Goal: Information Seeking & Learning: Learn about a topic

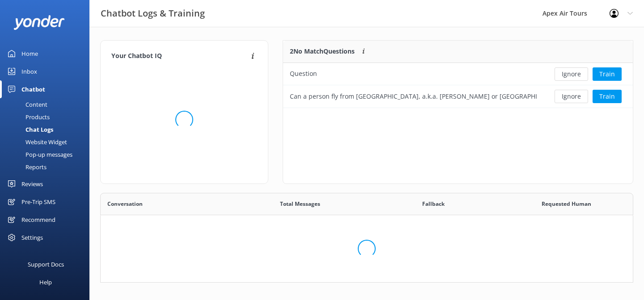
scroll to position [313, 532]
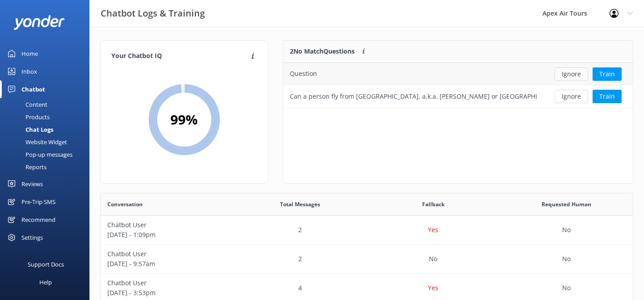
click at [563, 73] on button "Ignore" at bounding box center [571, 73] width 34 height 13
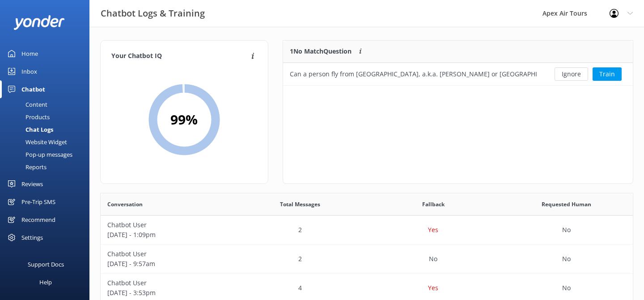
scroll to position [45, 350]
click at [28, 185] on div "Reviews" at bounding box center [31, 184] width 21 height 18
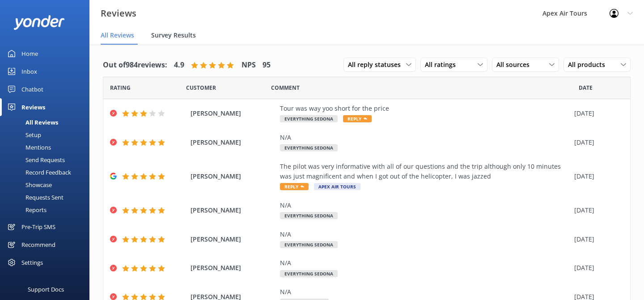
click at [177, 41] on div "Survey Results" at bounding box center [175, 36] width 48 height 18
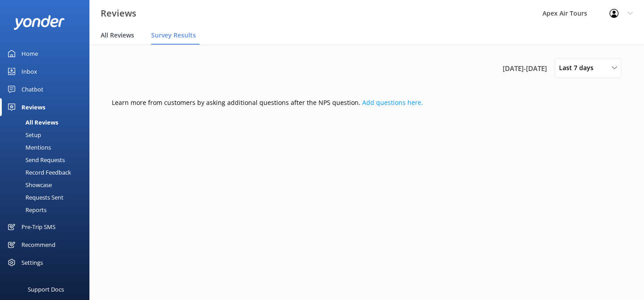
click at [114, 32] on span "All Reviews" at bounding box center [118, 35] width 34 height 9
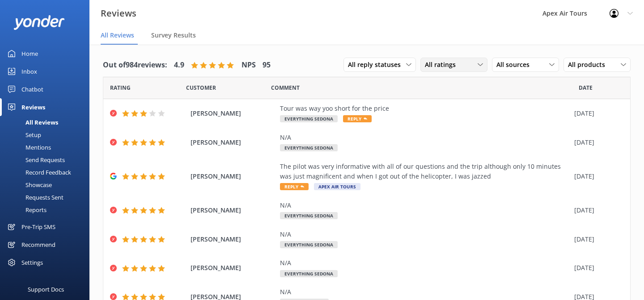
click at [447, 68] on span "All ratings" at bounding box center [443, 65] width 36 height 10
click at [392, 69] on span "All reply statuses" at bounding box center [377, 65] width 58 height 10
click at [507, 69] on span "All sources" at bounding box center [515, 65] width 38 height 10
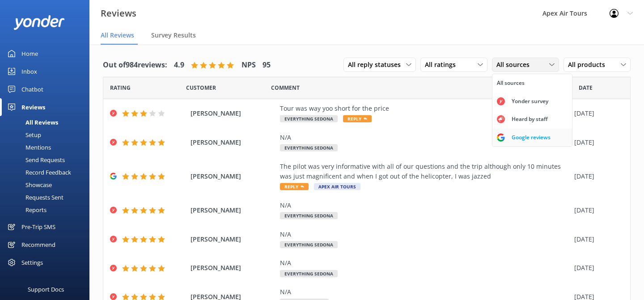
click at [515, 136] on div "Google reviews" at bounding box center [531, 137] width 52 height 9
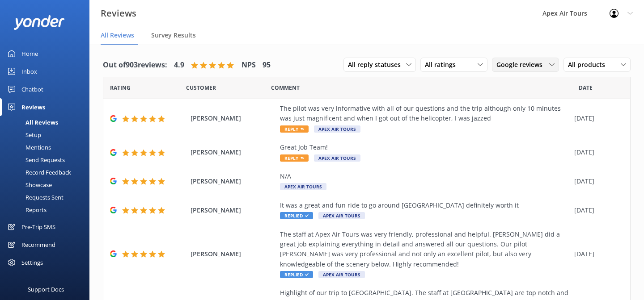
click at [513, 65] on span "Google reviews" at bounding box center [521, 65] width 51 height 10
click at [535, 40] on nav "All Reviews Survey Results" at bounding box center [366, 36] width 554 height 18
click at [622, 63] on icon at bounding box center [622, 64] width 5 height 5
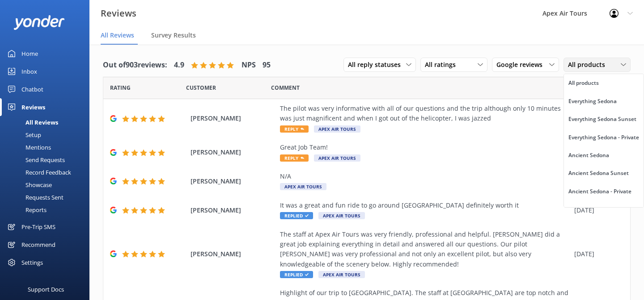
click at [622, 63] on icon at bounding box center [622, 64] width 5 height 5
